Goal: Task Accomplishment & Management: Use online tool/utility

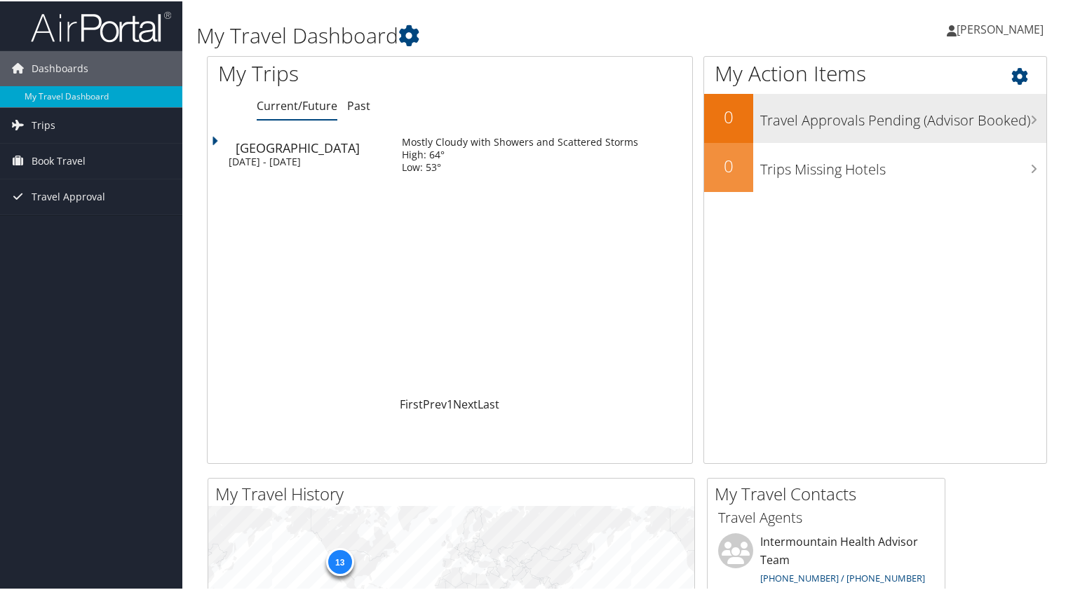
click at [860, 121] on h3 "Travel Approvals Pending (Advisor Booked)" at bounding box center [903, 115] width 286 height 27
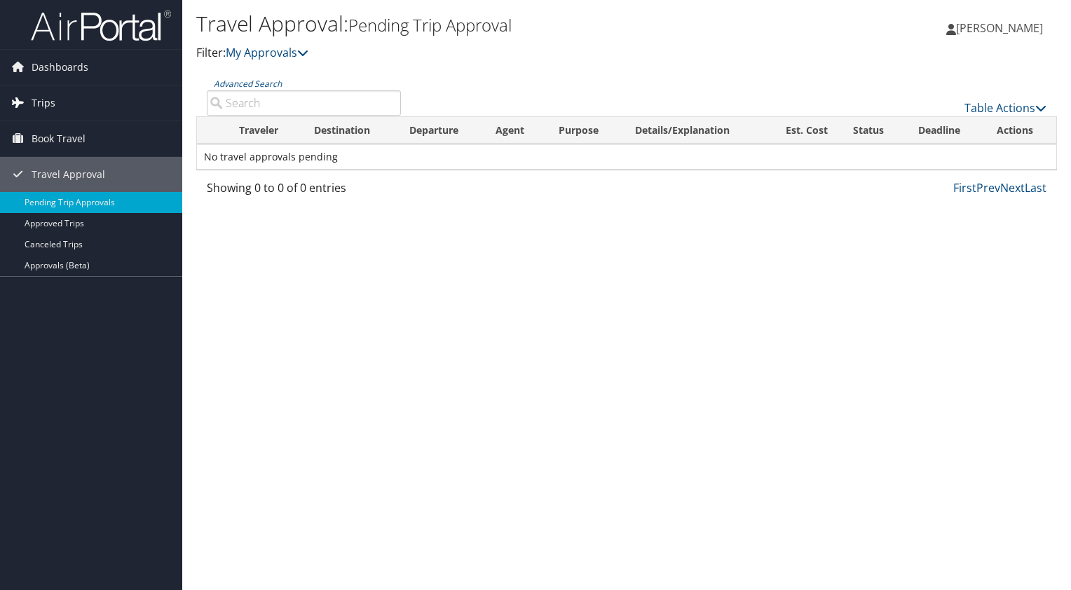
click at [42, 105] on span "Trips" at bounding box center [44, 103] width 24 height 35
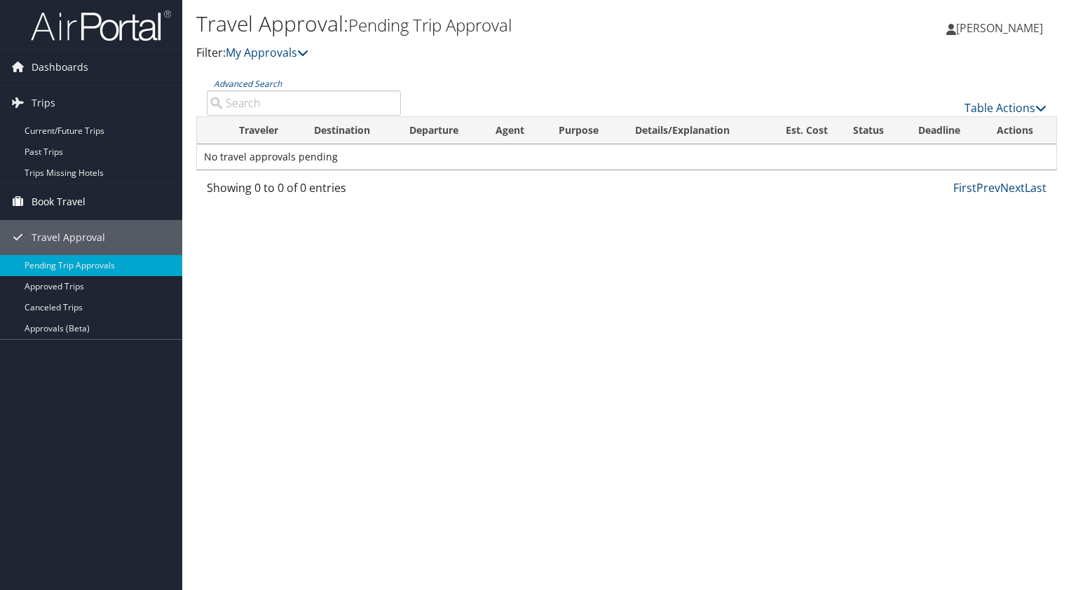
click at [69, 203] on span "Book Travel" at bounding box center [59, 201] width 54 height 35
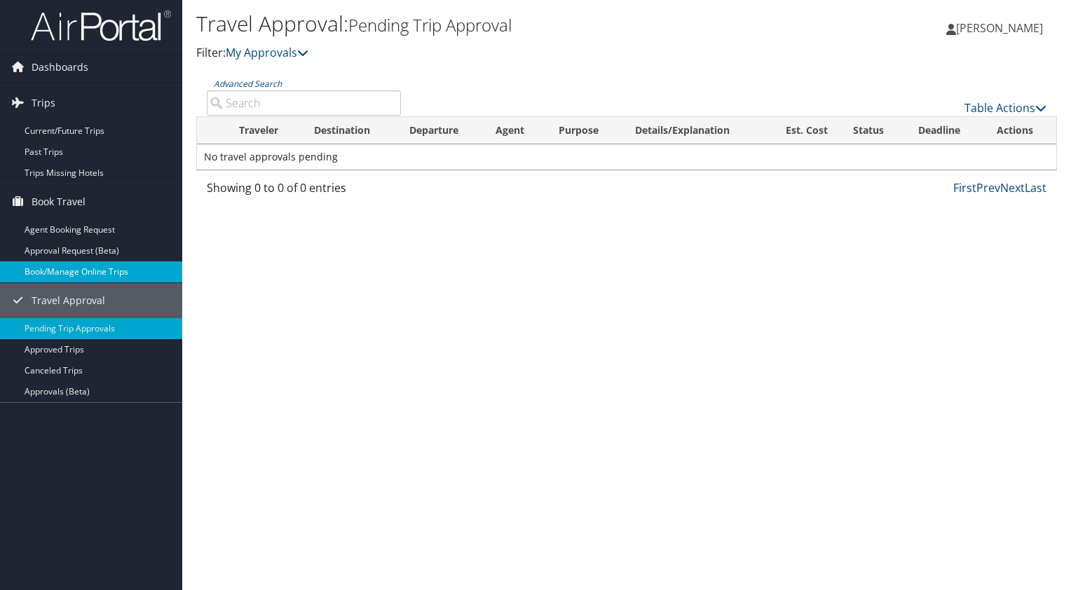
click at [93, 277] on link "Book/Manage Online Trips" at bounding box center [91, 272] width 182 height 21
